Goal: Check status: Check status

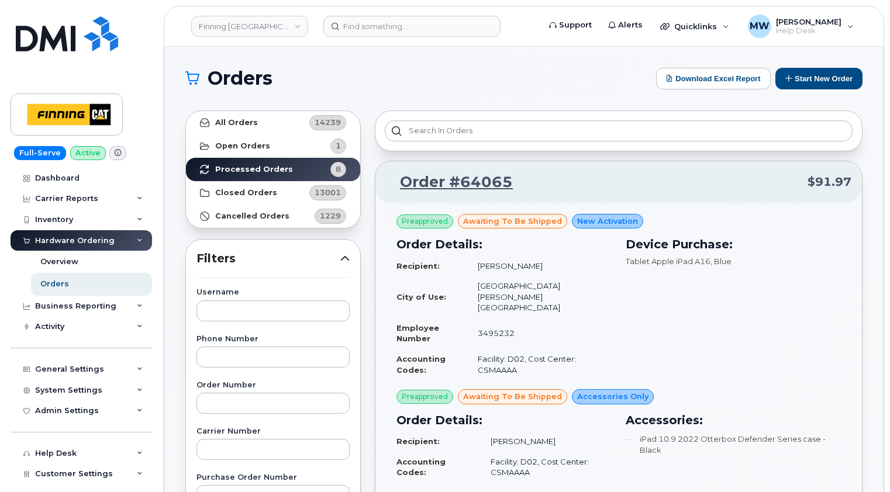
scroll to position [58, 0]
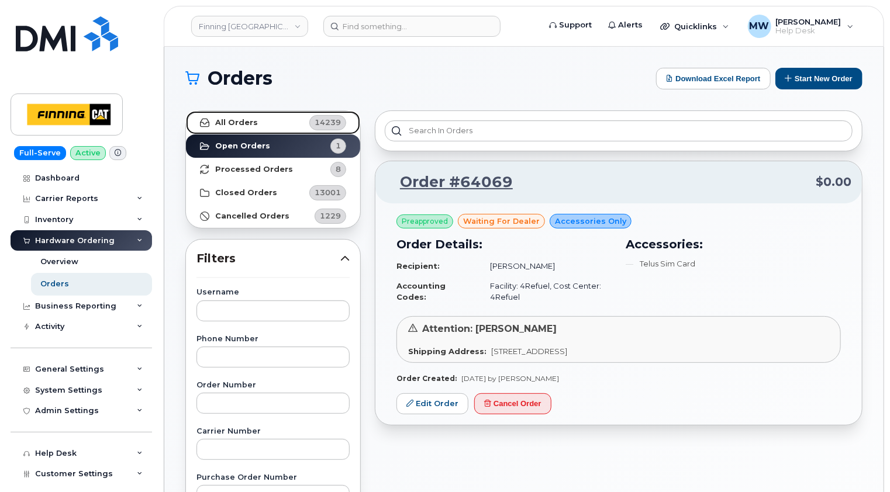
click at [251, 124] on strong "All Orders" at bounding box center [236, 122] width 43 height 9
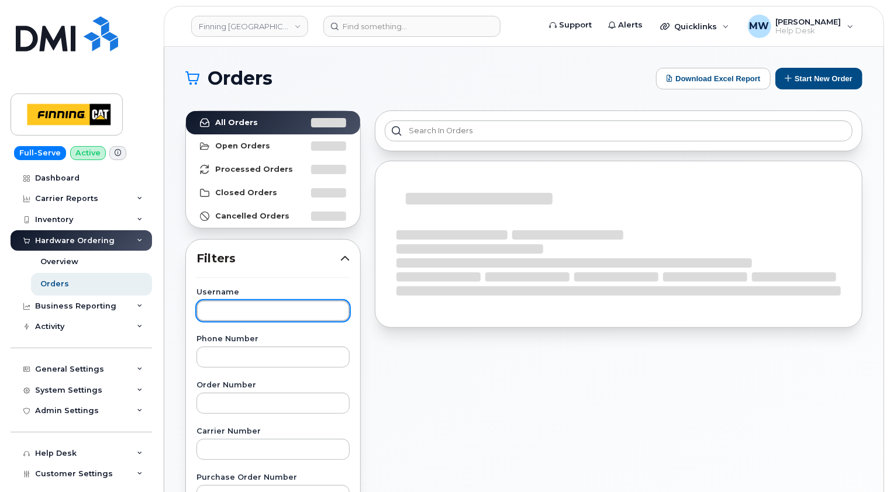
click at [260, 308] on input "text" at bounding box center [272, 310] width 153 height 21
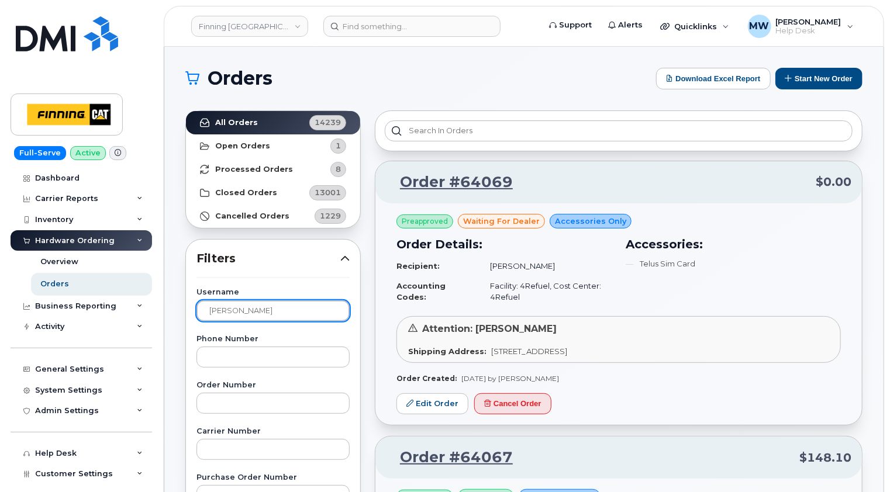
type input "nickolas"
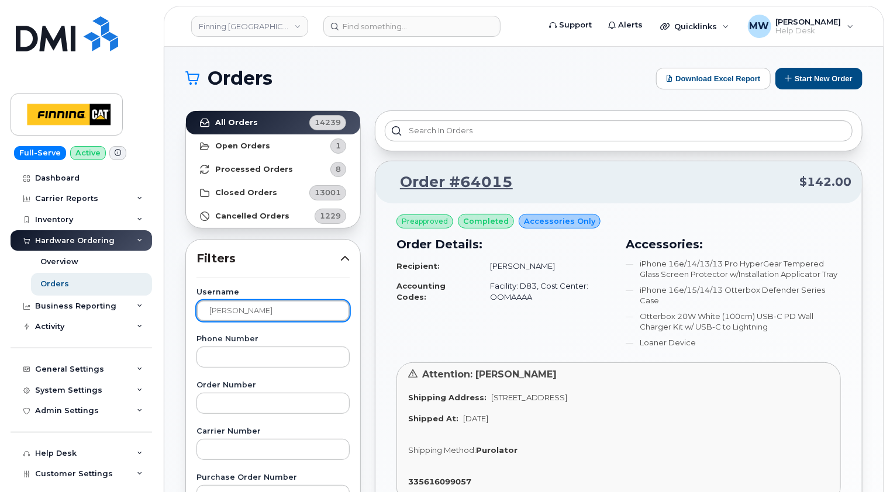
scroll to position [58, 0]
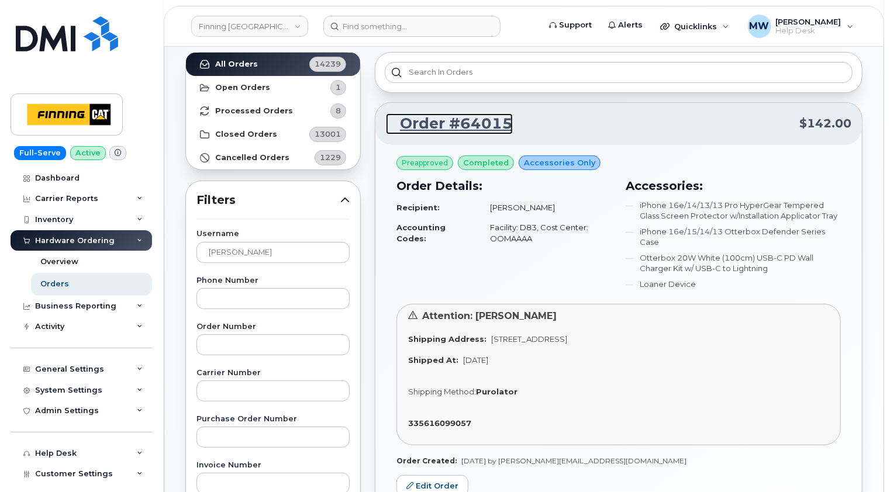
click at [476, 125] on link "Order #64015" at bounding box center [449, 123] width 127 height 21
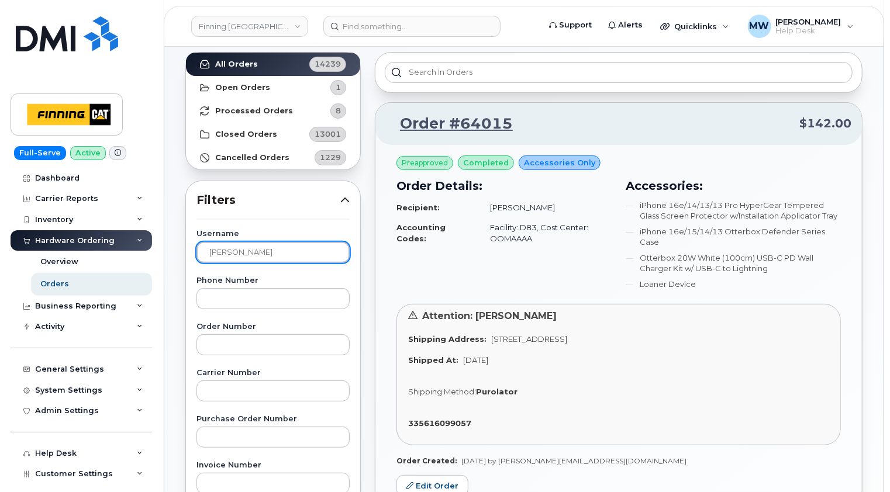
drag, startPoint x: 248, startPoint y: 253, endPoint x: 170, endPoint y: 254, distance: 78.3
click at [170, 254] on div "Orders Download Excel Report Start New Order All Orders 14239 Open Orders 1 Pro…" at bounding box center [523, 434] width 719 height 892
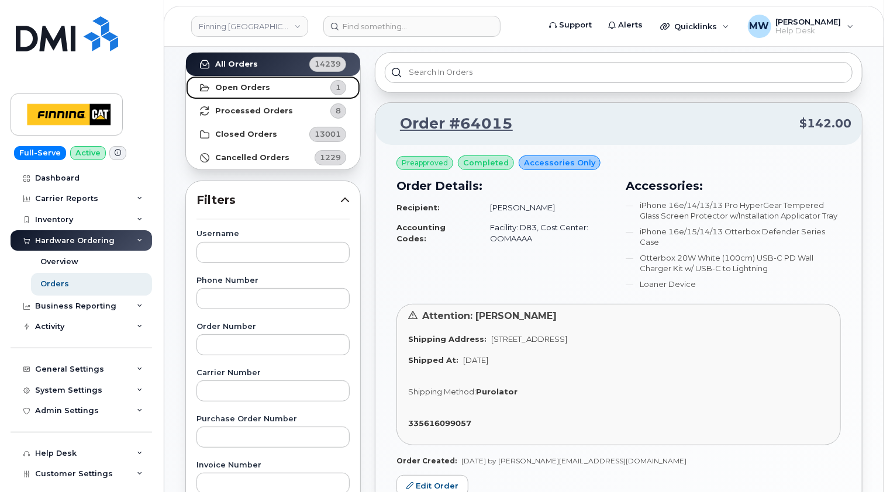
click at [230, 91] on strong "Open Orders" at bounding box center [242, 87] width 55 height 9
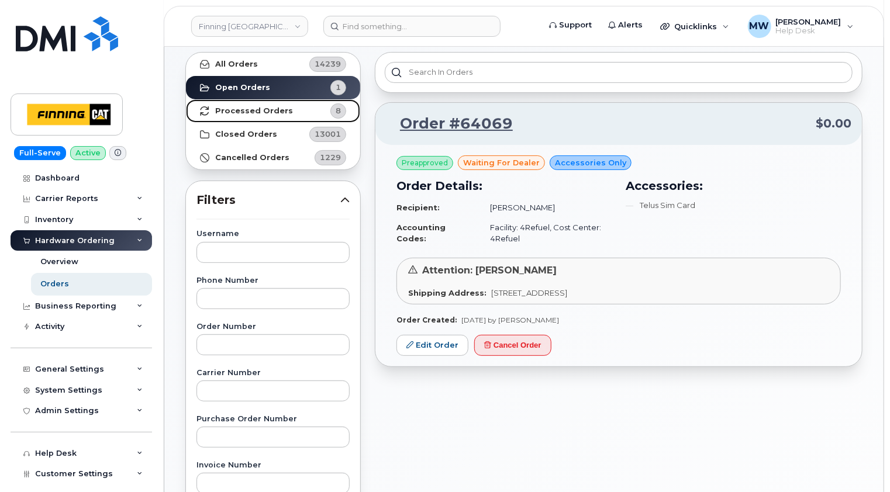
click at [243, 113] on strong "Processed Orders" at bounding box center [254, 110] width 78 height 9
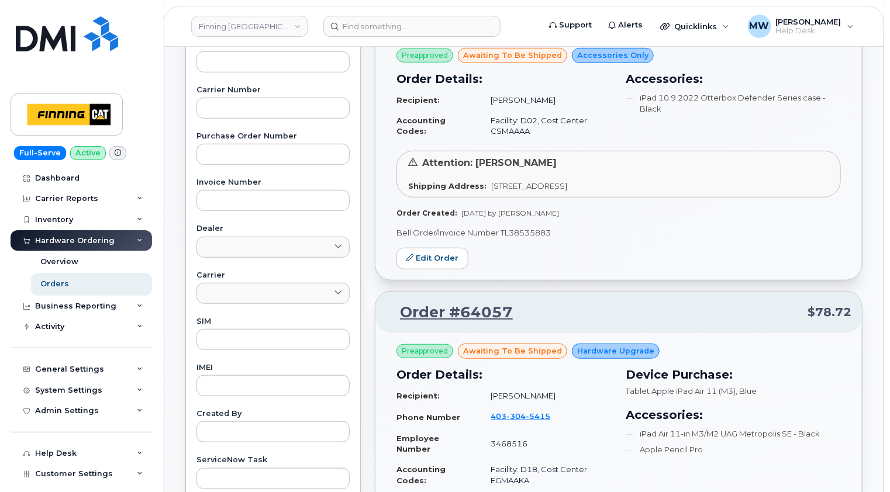
scroll to position [468, 0]
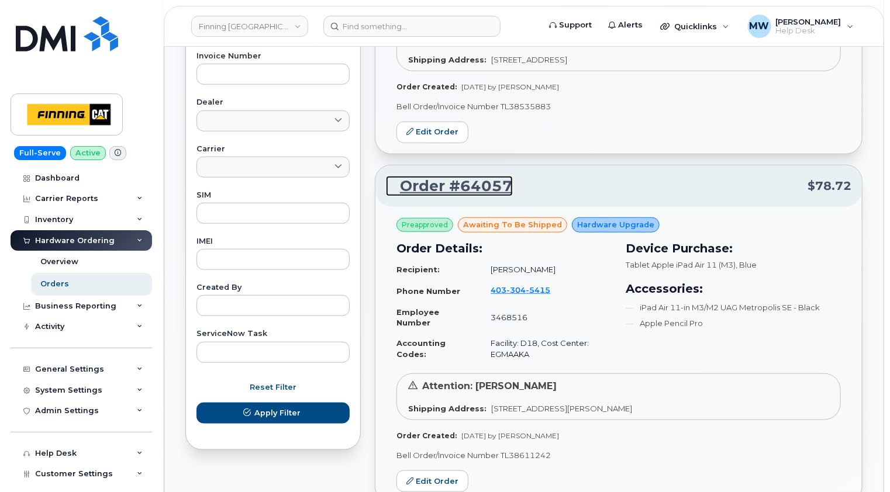
click at [470, 176] on link "Order #64057" at bounding box center [449, 186] width 127 height 21
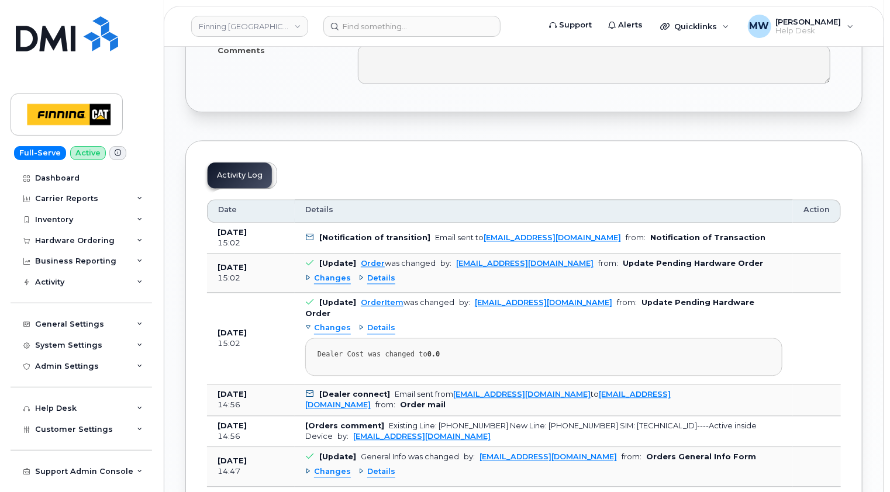
scroll to position [1286, 0]
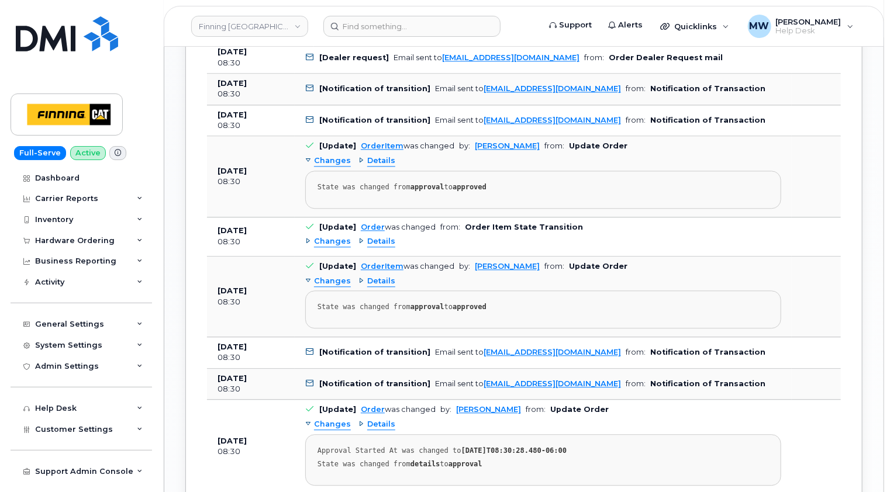
scroll to position [1345, 0]
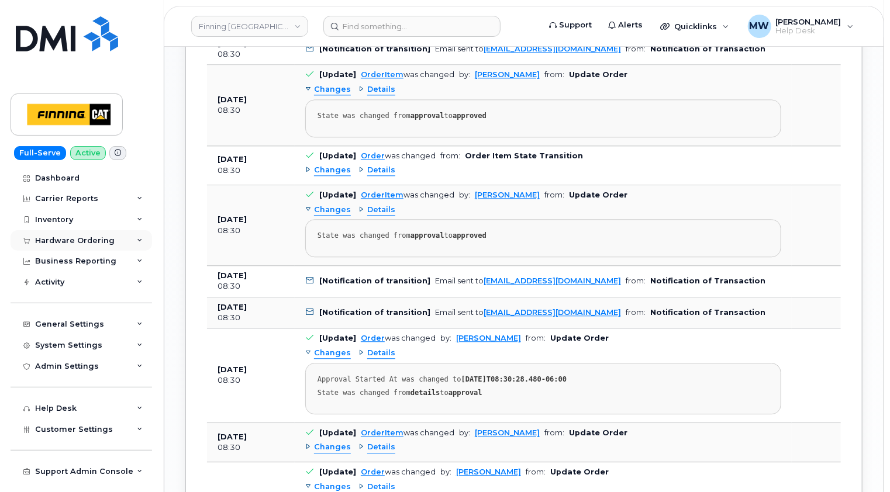
click at [91, 241] on div "Hardware Ordering" at bounding box center [75, 240] width 80 height 9
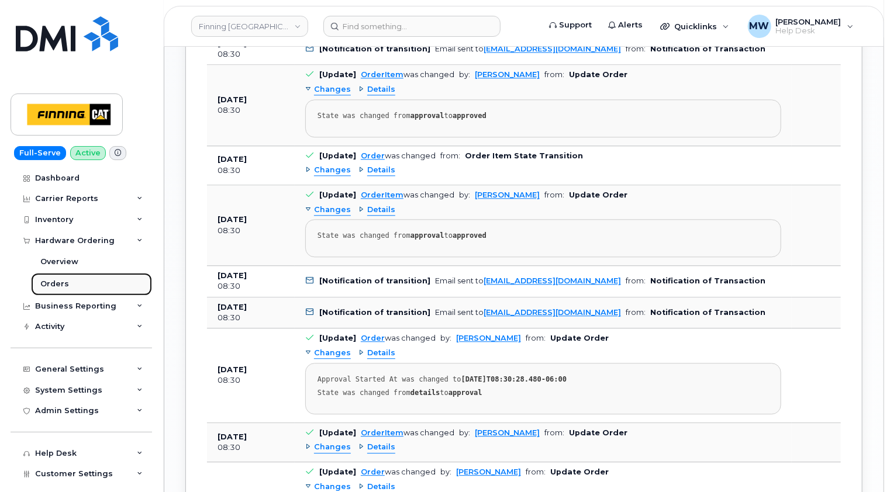
click at [44, 284] on div "Orders" at bounding box center [54, 284] width 29 height 11
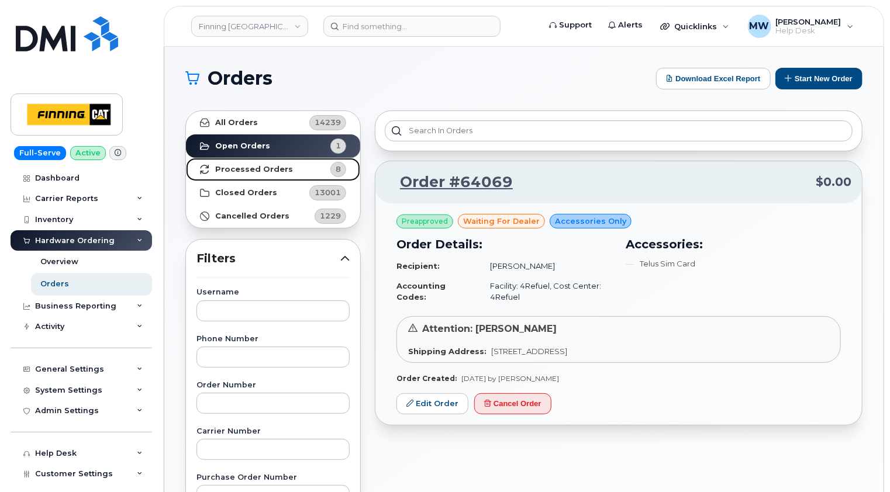
click at [260, 167] on strong "Processed Orders" at bounding box center [254, 169] width 78 height 9
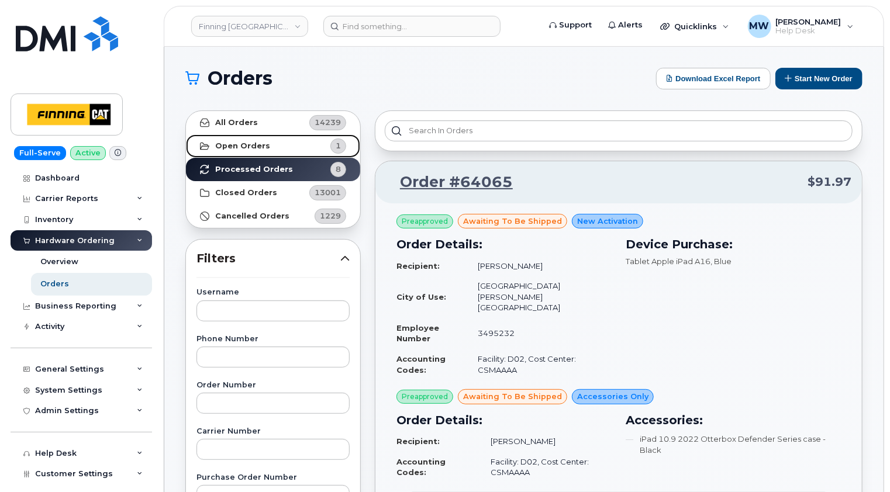
click at [252, 144] on strong "Open Orders" at bounding box center [242, 145] width 55 height 9
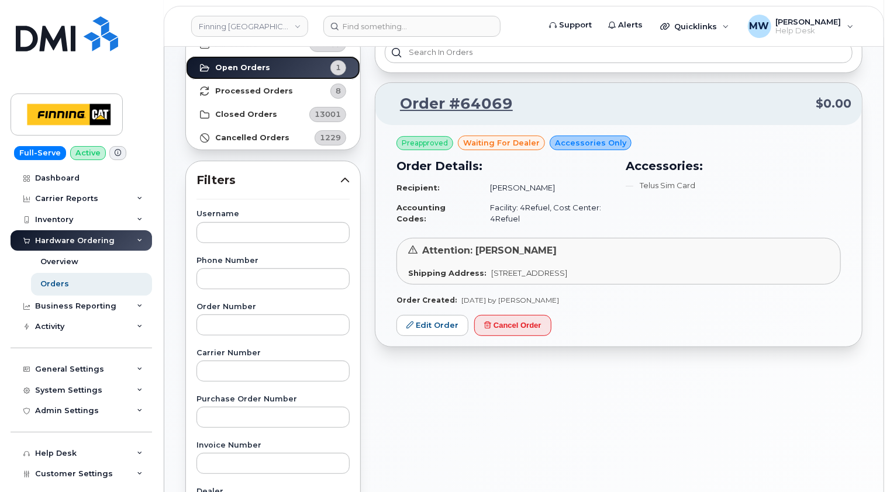
scroll to position [58, 0]
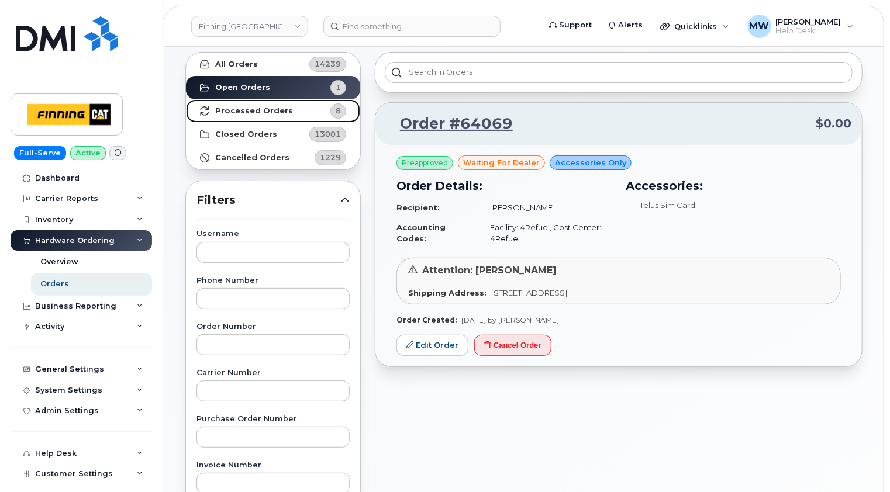
click at [255, 106] on strong "Processed Orders" at bounding box center [254, 110] width 78 height 9
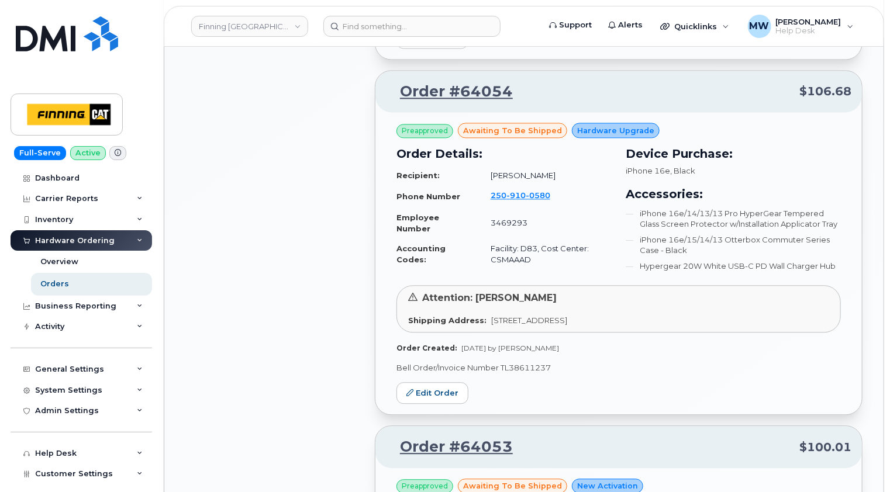
scroll to position [1243, 0]
